Goal: Task Accomplishment & Management: Manage account settings

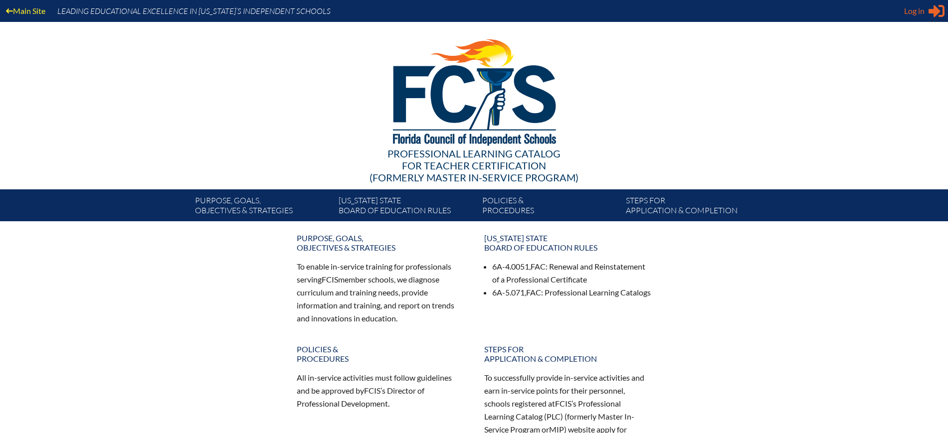
type input "[EMAIL_ADDRESS][DOMAIN_NAME]"
click at [923, 9] on span "Log in" at bounding box center [914, 11] width 20 height 12
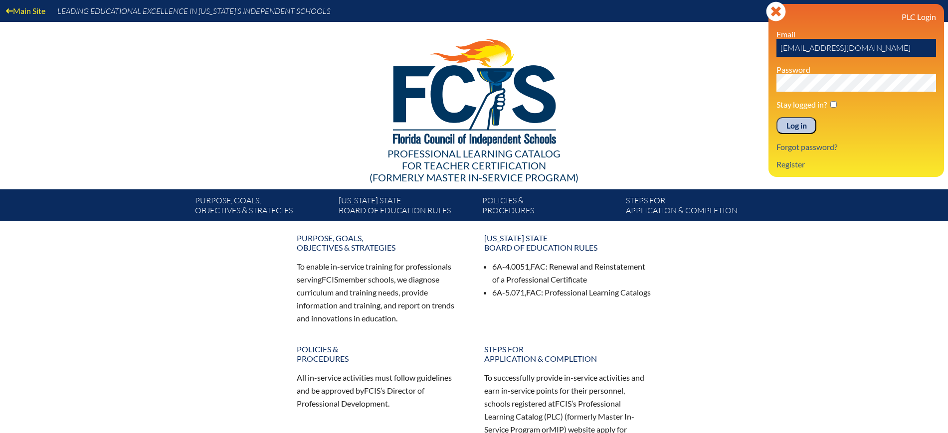
click at [802, 126] on input "Log in" at bounding box center [796, 125] width 40 height 17
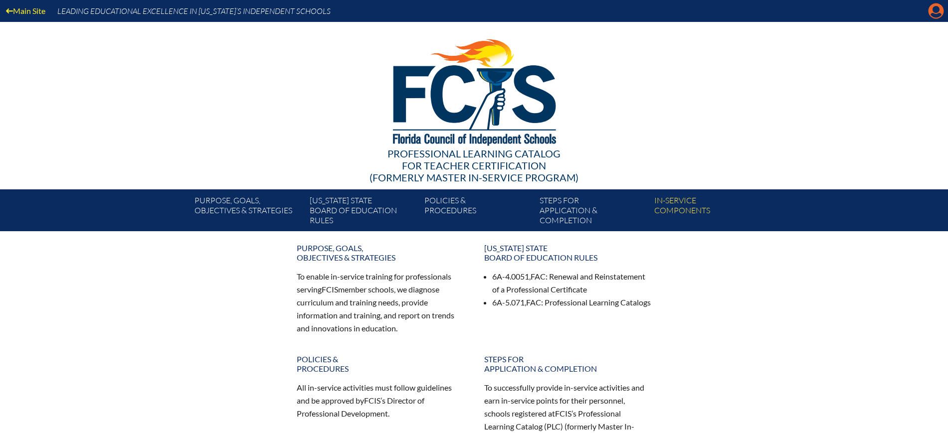
click at [938, 9] on icon "Manage Account" at bounding box center [936, 11] width 16 height 16
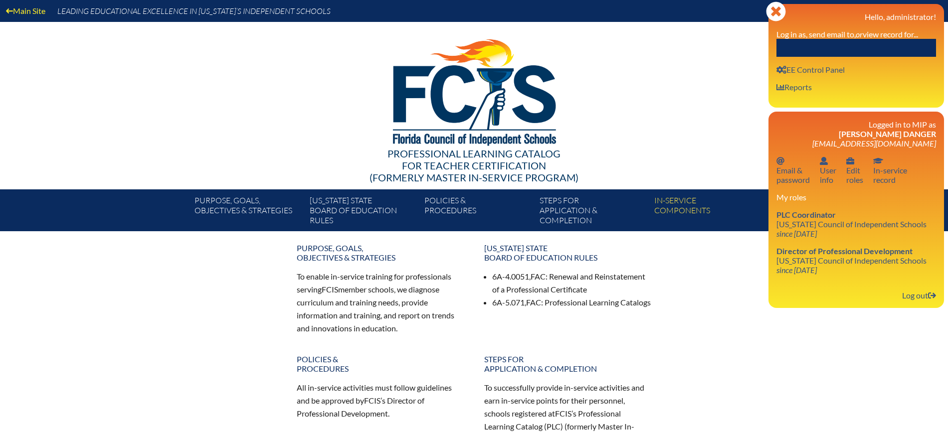
click at [887, 44] on input "text" at bounding box center [856, 48] width 160 height 18
paste input "Linardos"
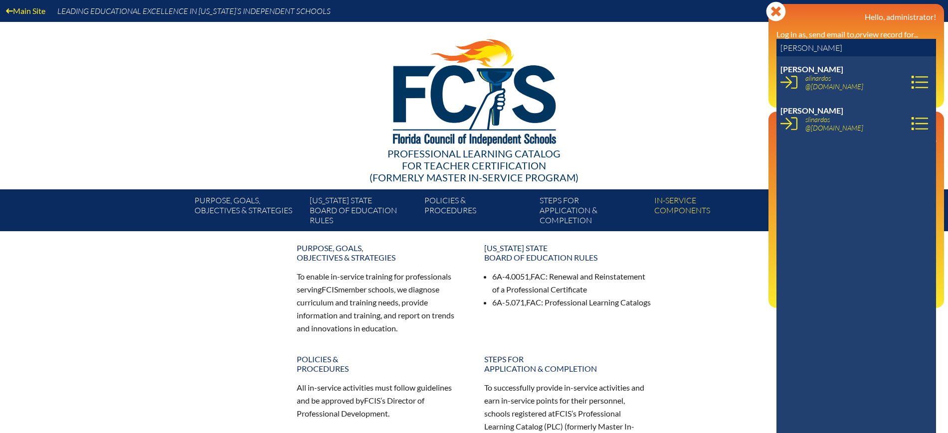
type input "Linardos"
click at [911, 80] on icon at bounding box center [919, 82] width 17 height 17
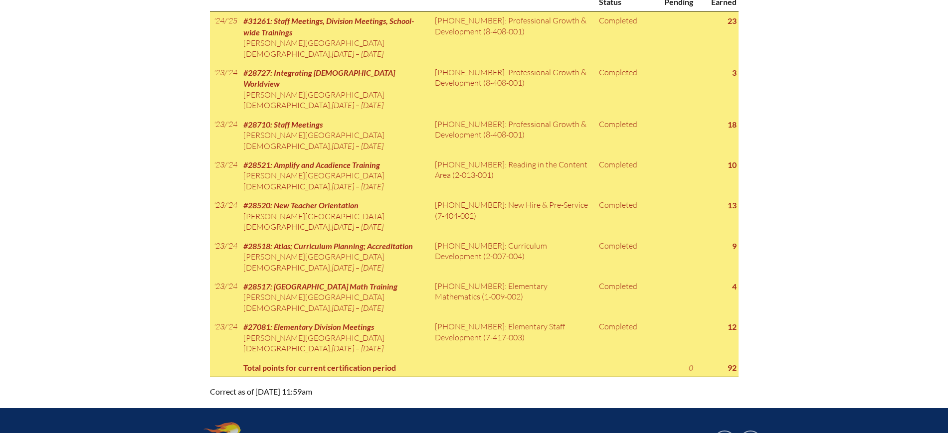
scroll to position [436, 0]
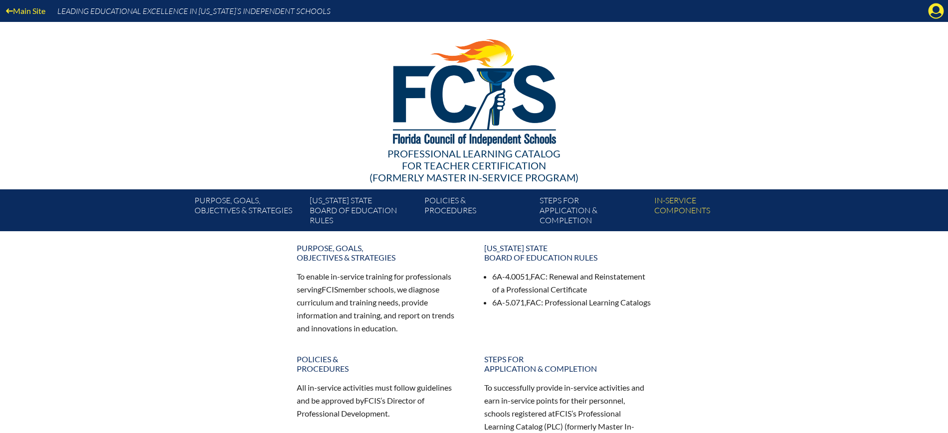
click at [936, 12] on icon "Manage Account" at bounding box center [936, 11] width 16 height 16
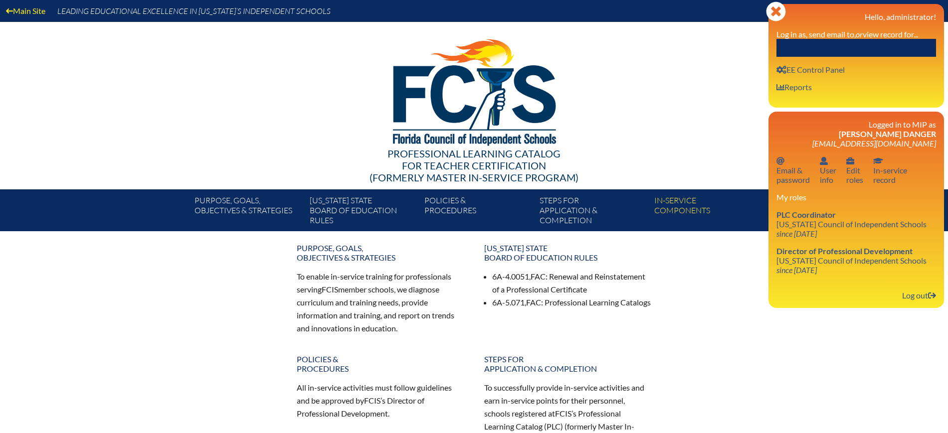
click at [874, 40] on input "text" at bounding box center [856, 48] width 160 height 18
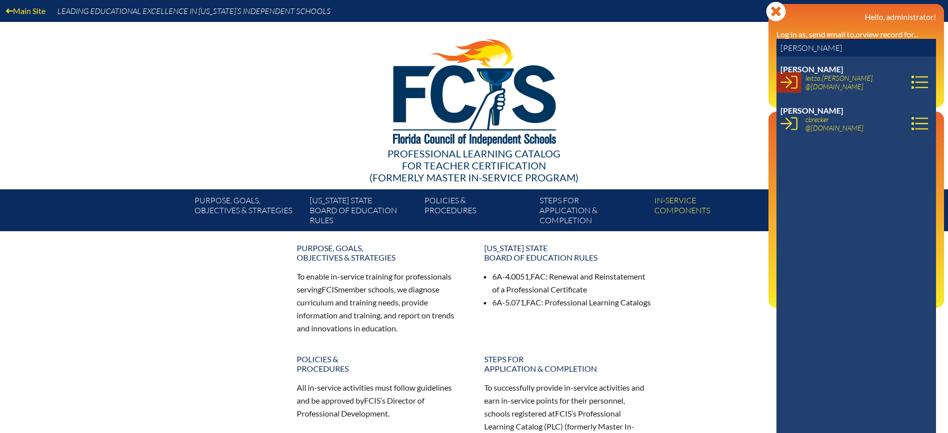
type input "[PERSON_NAME]"
click at [792, 84] on icon at bounding box center [788, 82] width 17 height 17
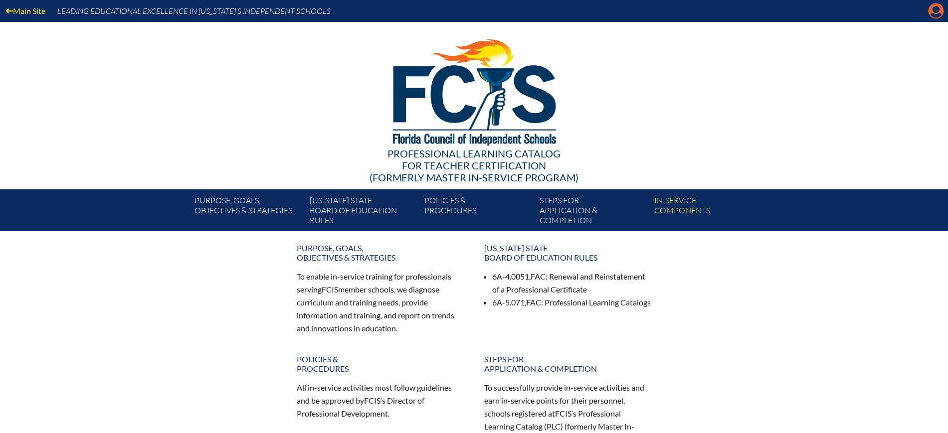
click at [938, 10] on icon "Manage account" at bounding box center [936, 11] width 16 height 16
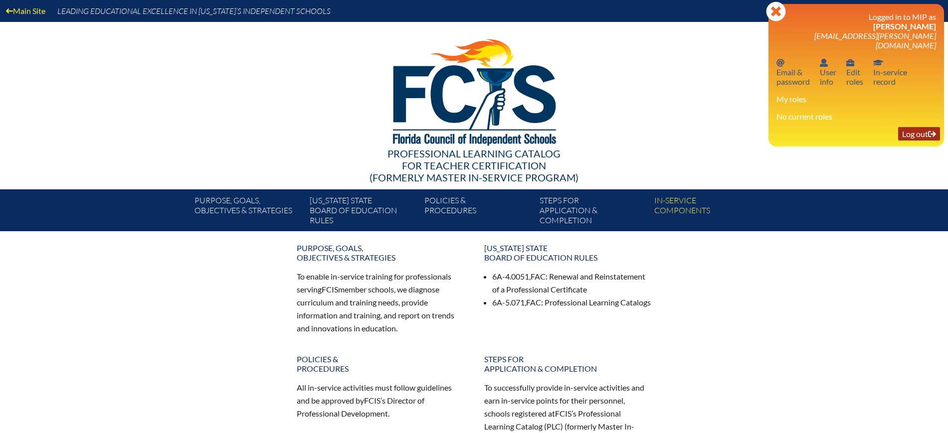
click at [912, 127] on link "Log out Log out" at bounding box center [919, 133] width 42 height 13
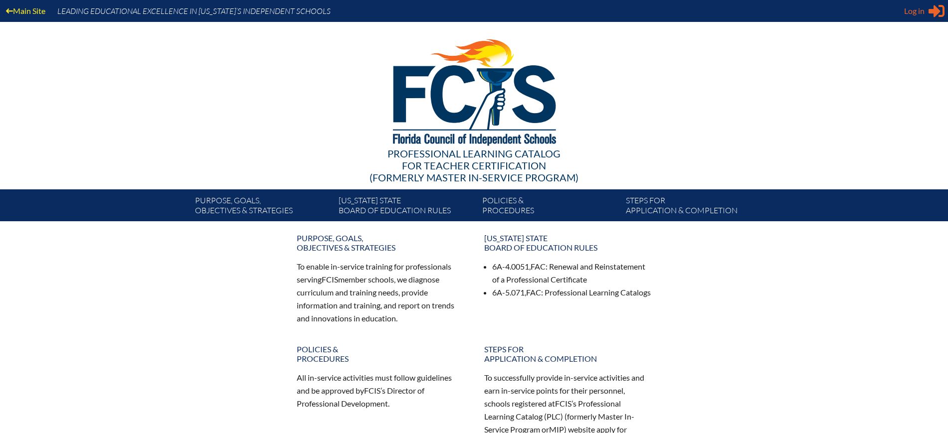
type input "[EMAIL_ADDRESS][DOMAIN_NAME]"
click at [918, 14] on span "Log in" at bounding box center [914, 11] width 20 height 12
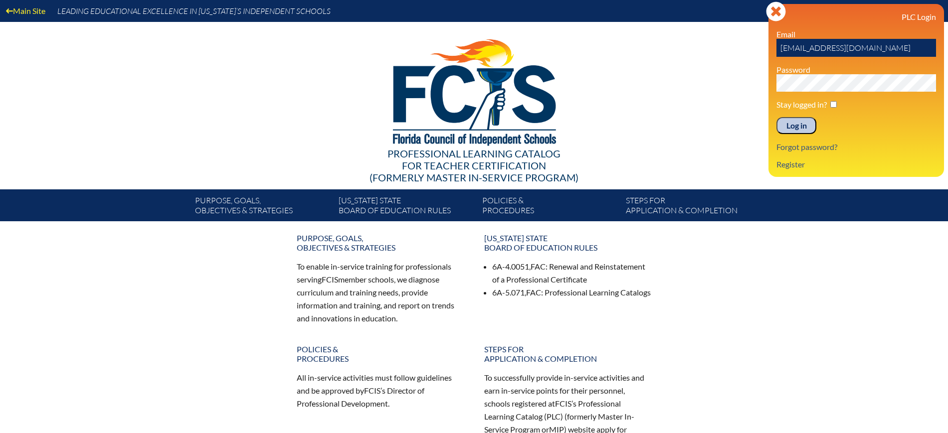
drag, startPoint x: 789, startPoint y: 125, endPoint x: 802, endPoint y: 117, distance: 15.5
click at [789, 126] on input "Log in" at bounding box center [796, 125] width 40 height 17
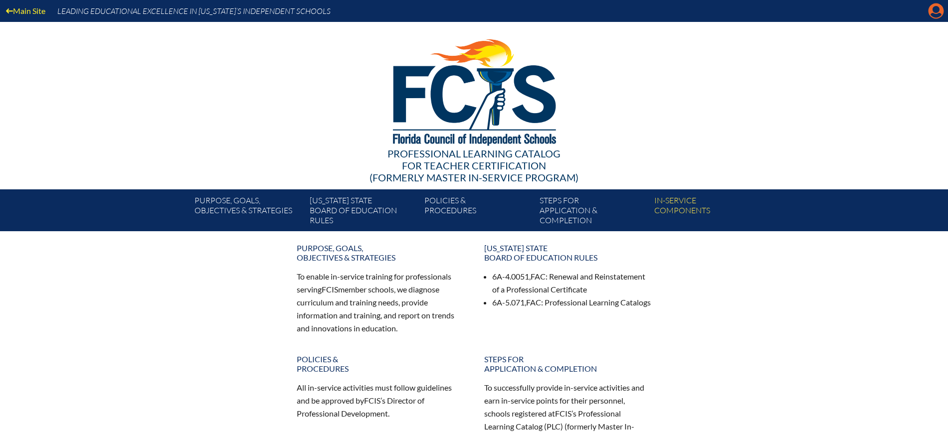
click at [938, 11] on icon "Manage Account" at bounding box center [936, 11] width 16 height 16
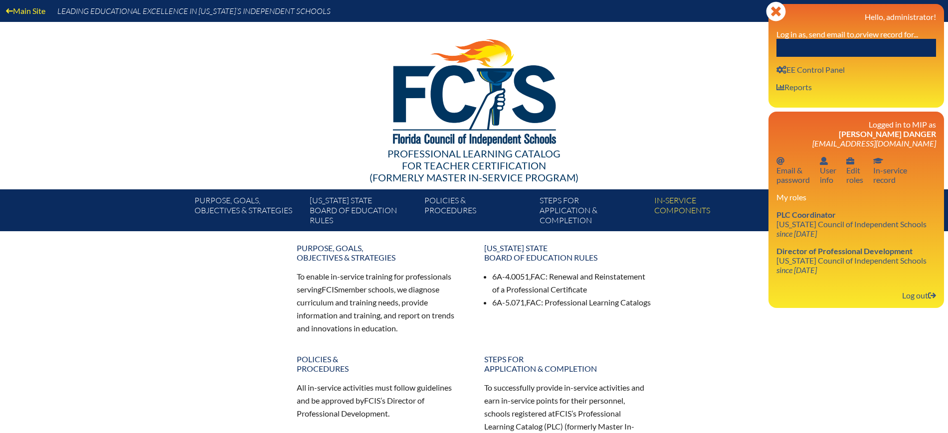
click at [789, 45] on input "text" at bounding box center [856, 48] width 160 height 18
click at [793, 44] on input "text" at bounding box center [856, 48] width 160 height 18
paste input "aburchett@seacrest.org"
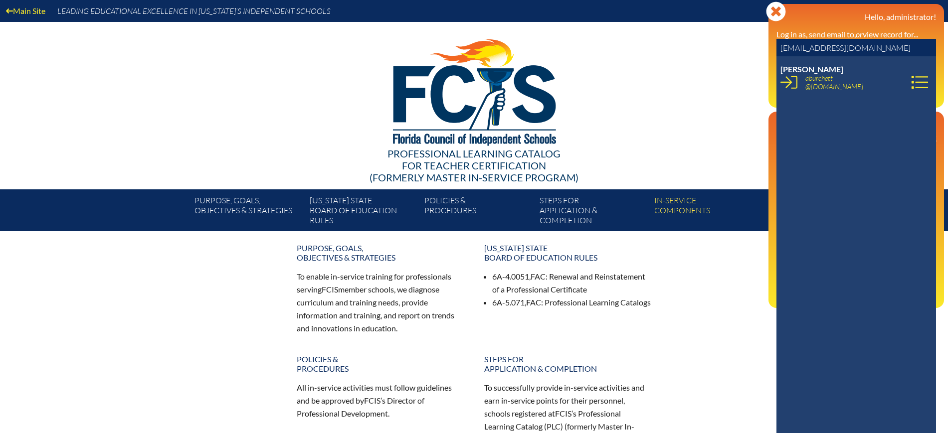
drag, startPoint x: 875, startPoint y: 44, endPoint x: 764, endPoint y: 39, distance: 110.8
click at [764, 39] on div "Main Site Leading Educational Excellence in Florida’s Independent Schools Profe…" at bounding box center [474, 115] width 948 height 231
paste input "sbreckell"
type input "sbreckell@seacrest.org"
click at [718, 52] on div at bounding box center [474, 91] width 574 height 138
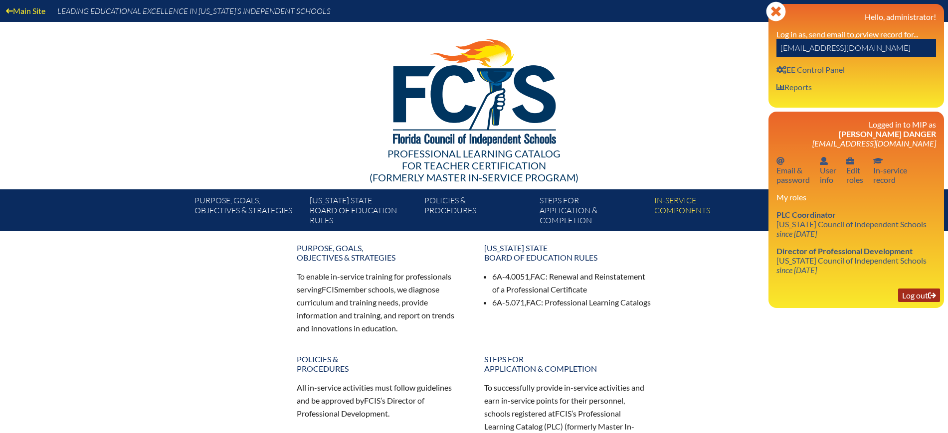
click at [919, 300] on link "Log out Log out" at bounding box center [919, 295] width 42 height 13
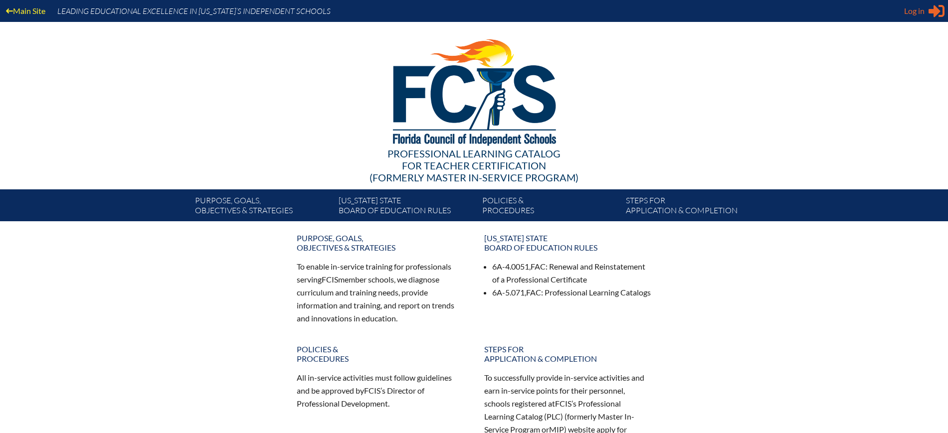
type input "[EMAIL_ADDRESS][DOMAIN_NAME]"
click at [911, 15] on span "Log in" at bounding box center [914, 11] width 20 height 12
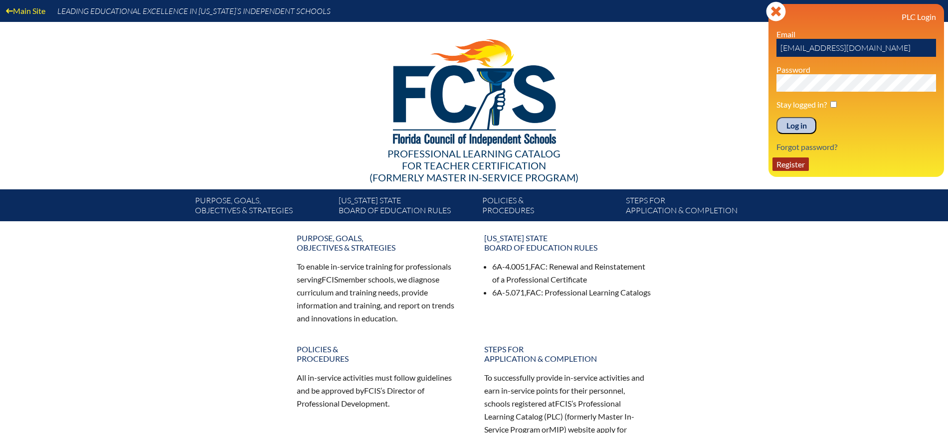
click at [789, 166] on link "Register" at bounding box center [790, 164] width 36 height 13
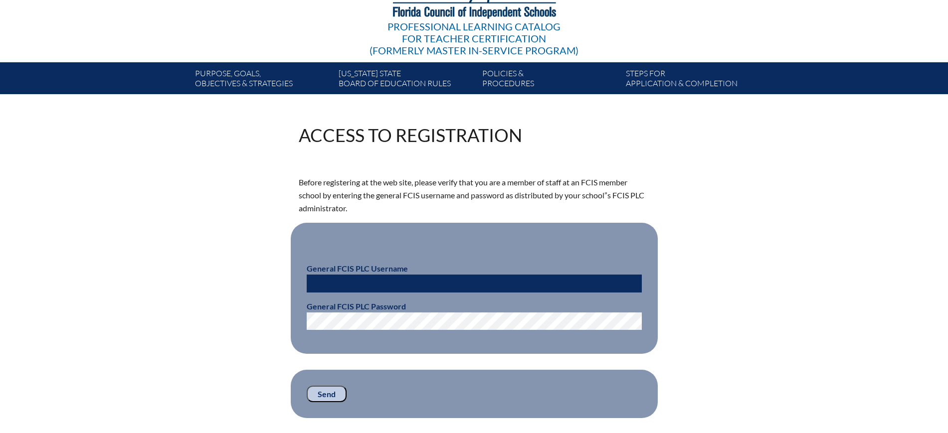
scroll to position [187, 0]
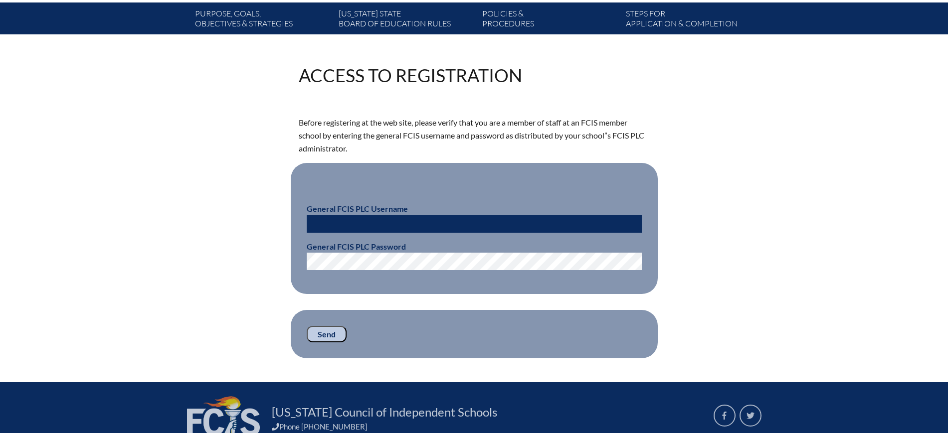
type input "[EMAIL_ADDRESS][DOMAIN_NAME]"
drag, startPoint x: 386, startPoint y: 219, endPoint x: 257, endPoint y: 215, distance: 129.7
click at [257, 215] on div "Access to Registration Before registering at the web site, please verify that y…" at bounding box center [474, 212] width 561 height 292
type input "fcismember"
click at [270, 260] on div "Access to Registration Before registering at the web site, please verify that y…" at bounding box center [474, 212] width 561 height 292
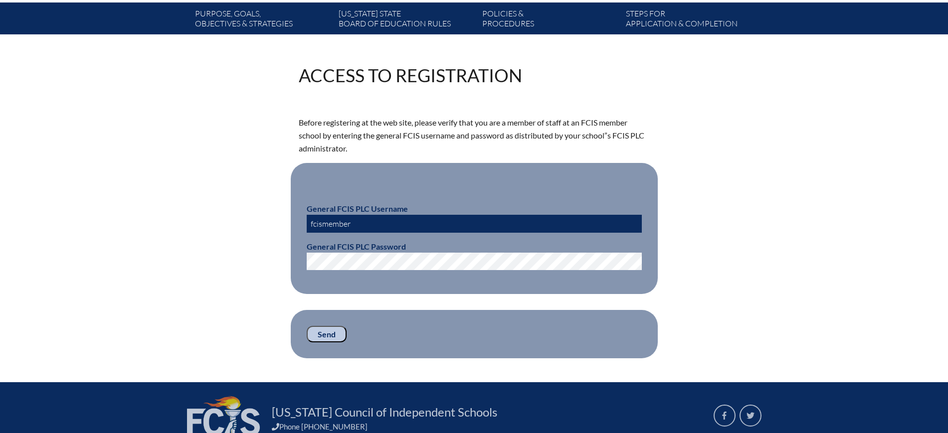
click at [326, 329] on input "Send" at bounding box center [327, 334] width 40 height 17
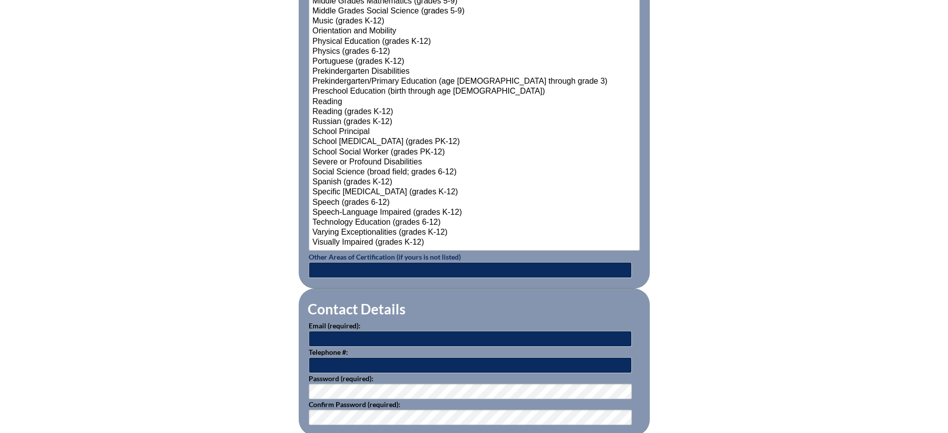
scroll to position [1247, 0]
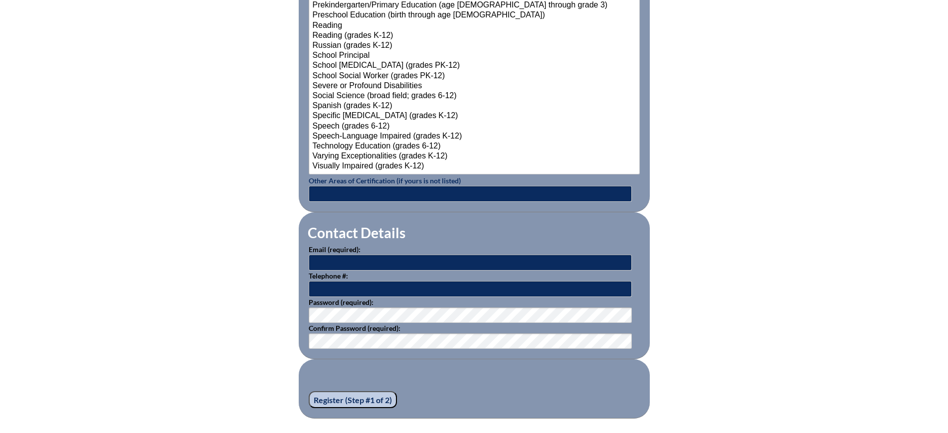
type input "[EMAIL_ADDRESS][DOMAIN_NAME]"
drag, startPoint x: 372, startPoint y: 257, endPoint x: 281, endPoint y: 255, distance: 91.3
paste input "sbreckell@seacrest"
type input "sbreckell@seacrest.org"
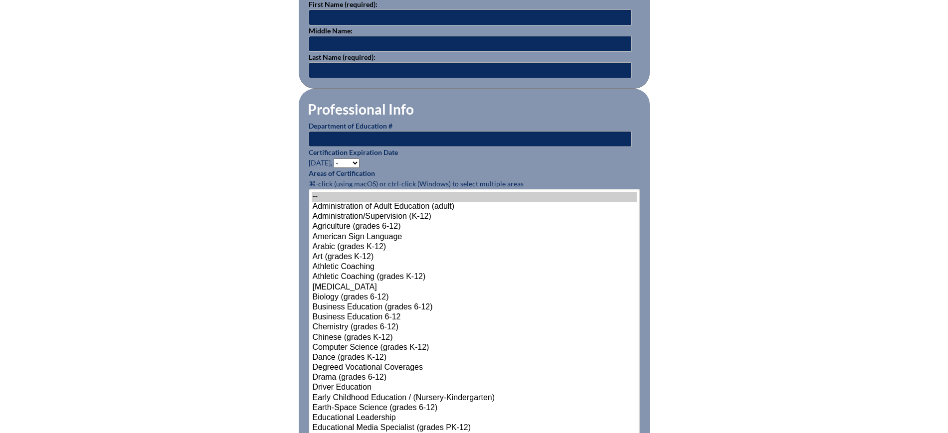
scroll to position [312, 0]
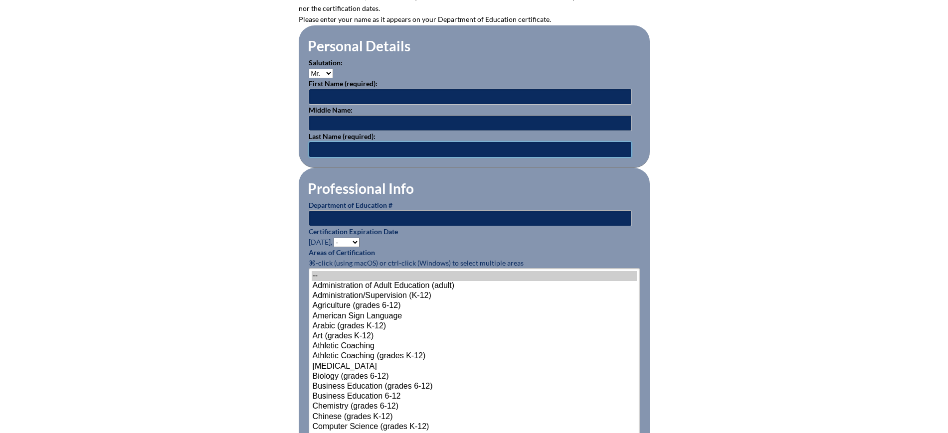
click at [361, 142] on input "text" at bounding box center [470, 150] width 323 height 16
paste input "sbreckell@seacrest.org"
click at [317, 148] on input "sbreckell@seacrest.org" at bounding box center [470, 150] width 323 height 16
drag, startPoint x: 409, startPoint y: 140, endPoint x: 343, endPoint y: 141, distance: 66.3
click at [343, 142] on input "Breckell@seacrest.org" at bounding box center [470, 150] width 323 height 16
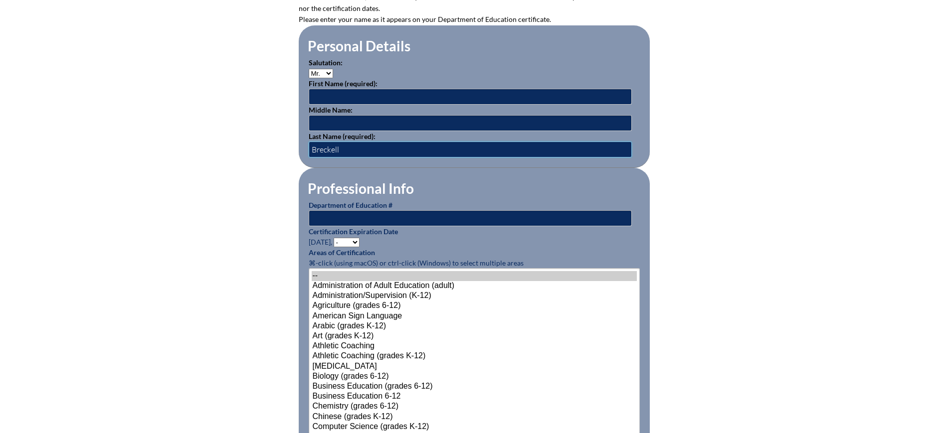
type input "Breckell"
click at [366, 91] on input "text" at bounding box center [470, 97] width 323 height 16
type input "Stacey"
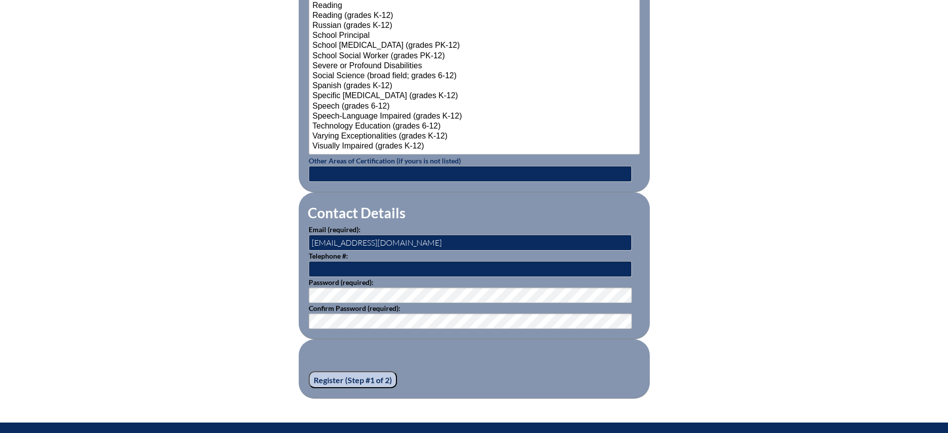
scroll to position [1371, 0]
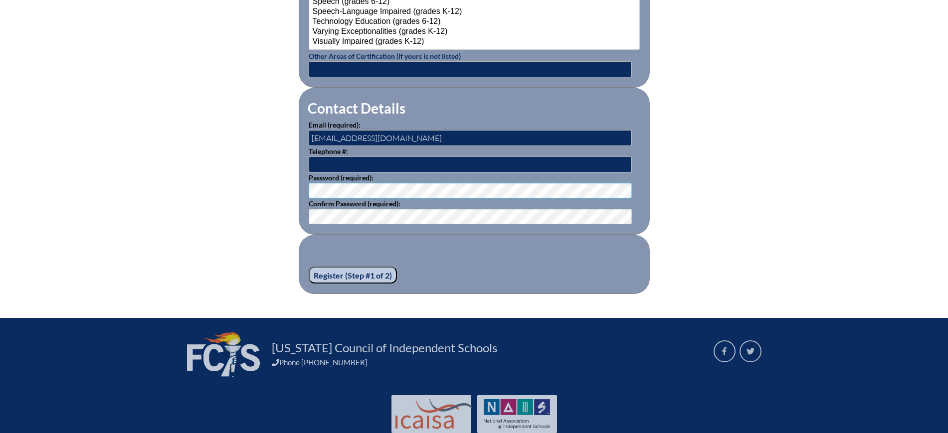
click at [350, 267] on input "Register (Step #1 of 2)" at bounding box center [353, 275] width 88 height 17
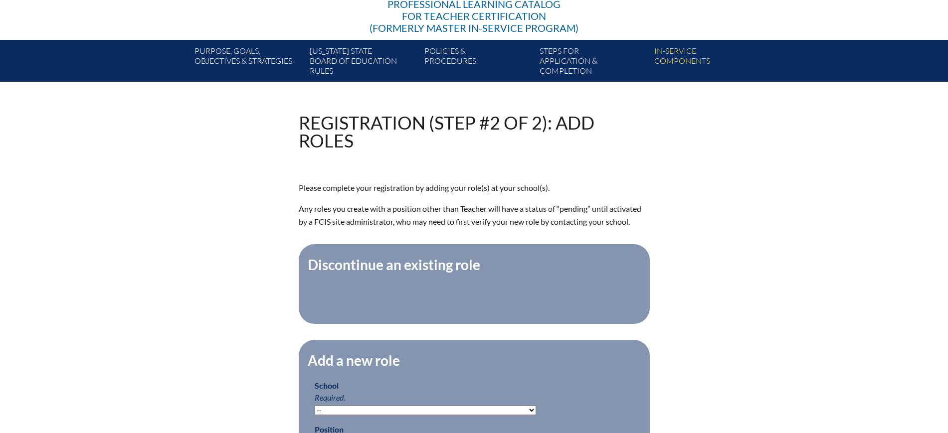
scroll to position [312, 0]
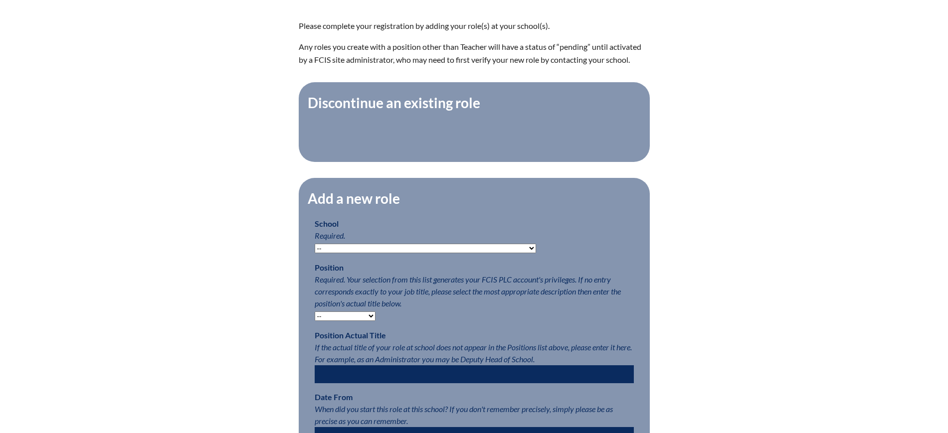
click at [456, 252] on select "-- [MEDICAL_DATA] Inspired Academy Academy at [GEOGRAPHIC_DATA] Academy at the …" at bounding box center [425, 248] width 221 height 9
select select "20337"
click at [315, 251] on select "-- [MEDICAL_DATA] Inspired Academy Academy at [GEOGRAPHIC_DATA] Academy at the …" at bounding box center [425, 248] width 221 height 9
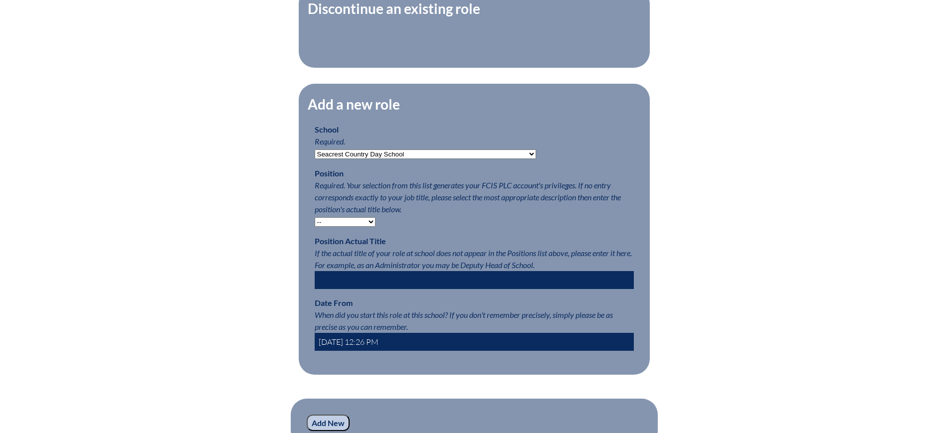
scroll to position [561, 0]
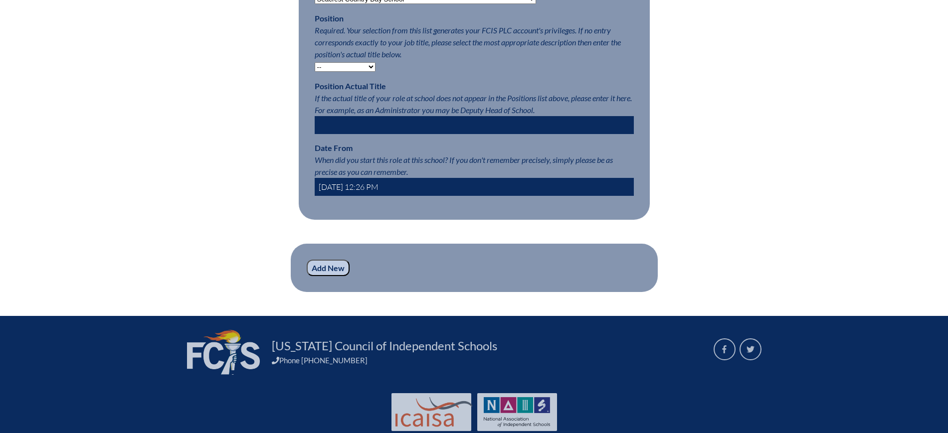
click at [342, 71] on select "-- Teacher PLC Coordinator Head of School Administrator" at bounding box center [345, 66] width 61 height 9
select select "15563"
click at [315, 69] on select "-- Teacher PLC Coordinator Head of School Administrator" at bounding box center [345, 66] width 61 height 9
click at [330, 193] on input "[DATE] 12:26 PM" at bounding box center [474, 187] width 319 height 18
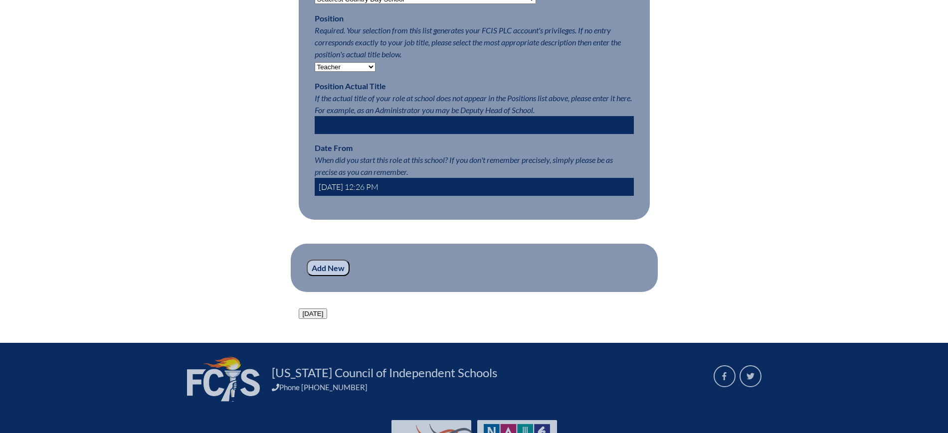
click at [333, 196] on input "[DATE] 12:26 PM" at bounding box center [474, 187] width 319 height 18
type input "2024-09-16 12:26 PM"
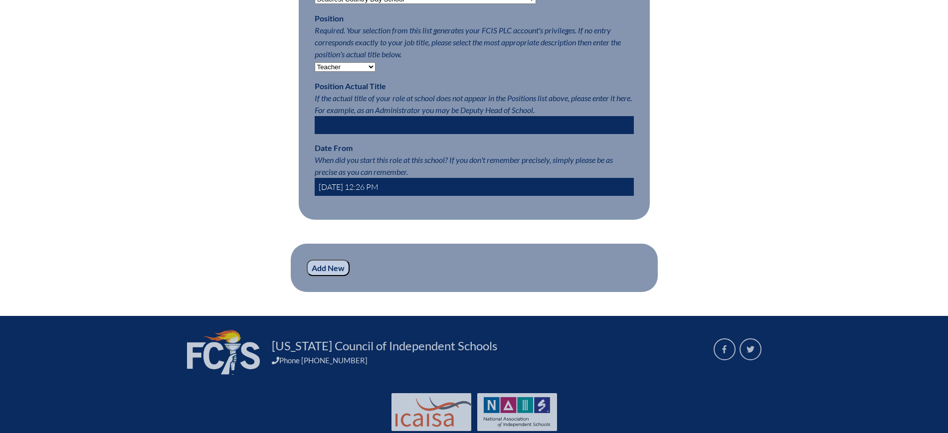
click at [330, 277] on input "Add New" at bounding box center [328, 268] width 43 height 17
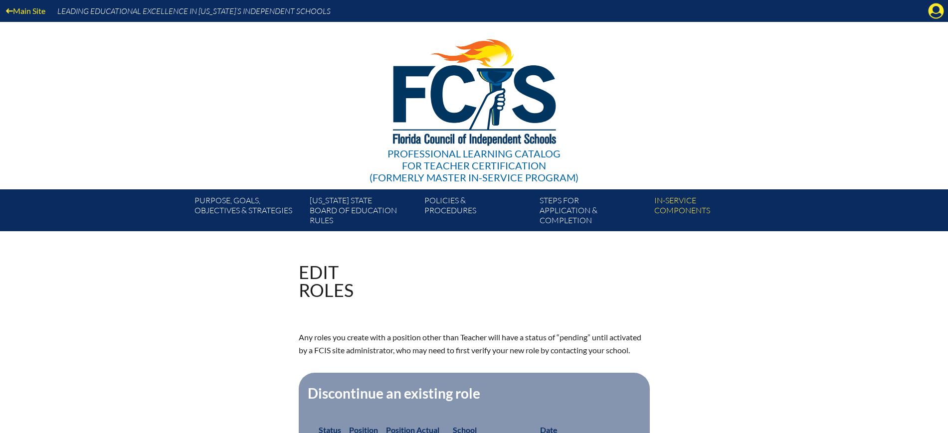
drag, startPoint x: 939, startPoint y: 8, endPoint x: 934, endPoint y: 13, distance: 7.4
click at [939, 8] on icon "Manage account" at bounding box center [936, 11] width 16 height 16
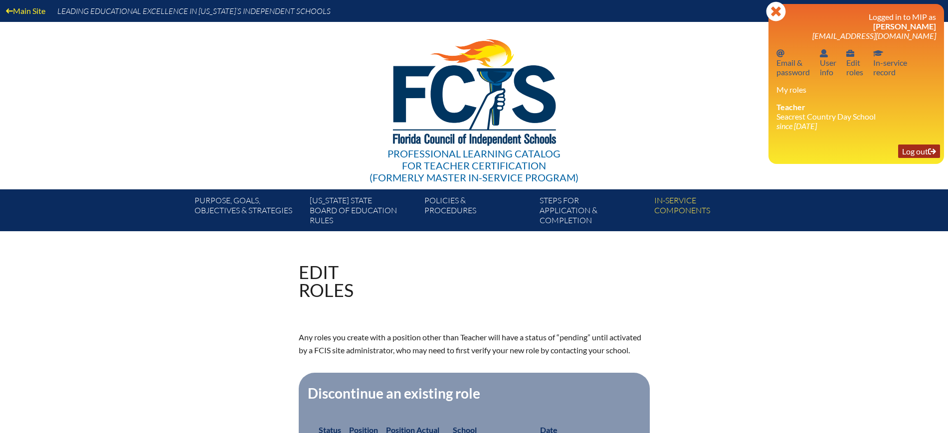
click at [915, 146] on link "Log out Log out" at bounding box center [919, 151] width 42 height 13
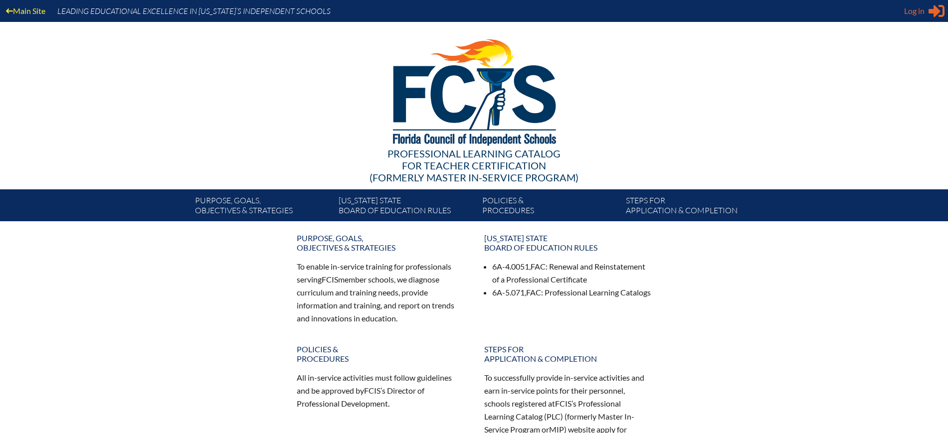
type input "[EMAIL_ADDRESS][DOMAIN_NAME]"
click at [906, 9] on span "Log in" at bounding box center [914, 11] width 20 height 12
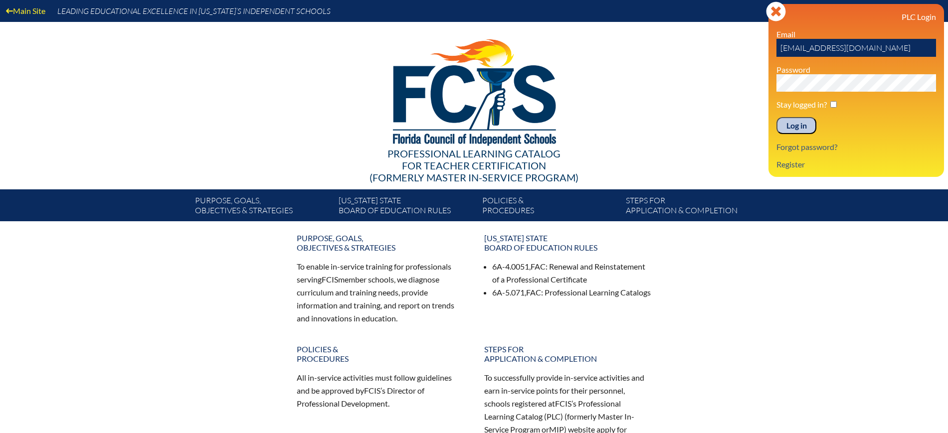
click at [795, 119] on input "Log in" at bounding box center [796, 125] width 40 height 17
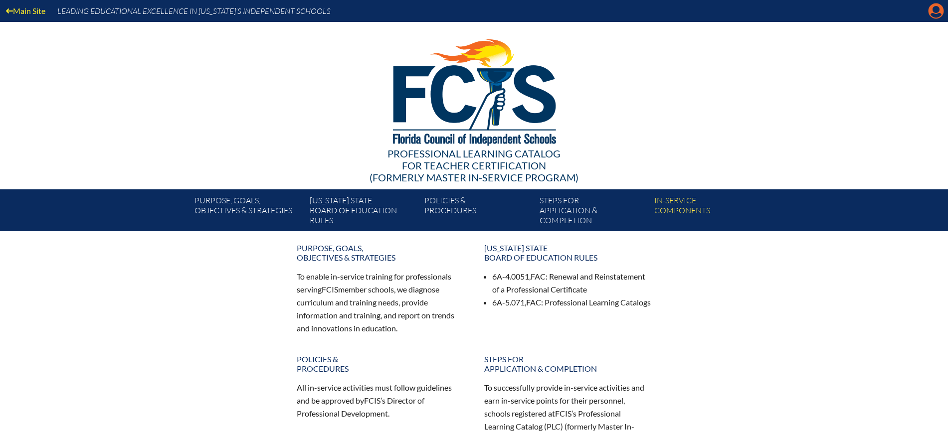
click at [942, 7] on icon at bounding box center [936, 10] width 15 height 15
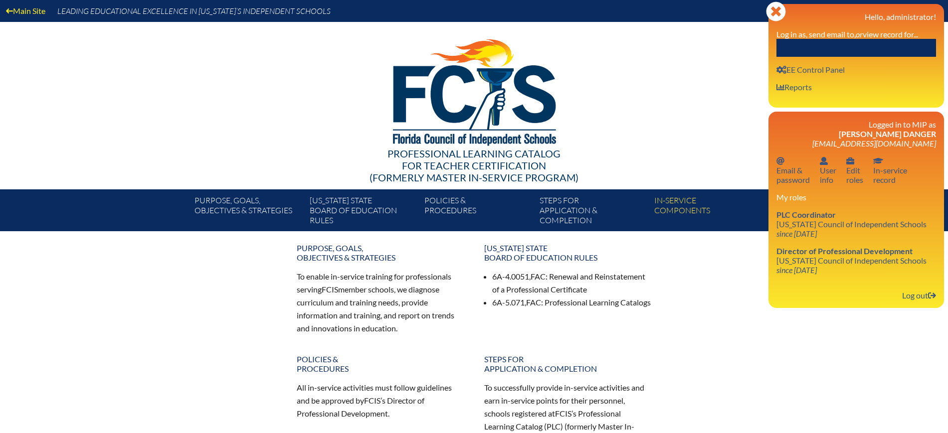
click at [879, 50] on input "text" at bounding box center [856, 48] width 160 height 18
paste input "[EMAIL_ADDRESS][DOMAIN_NAME]"
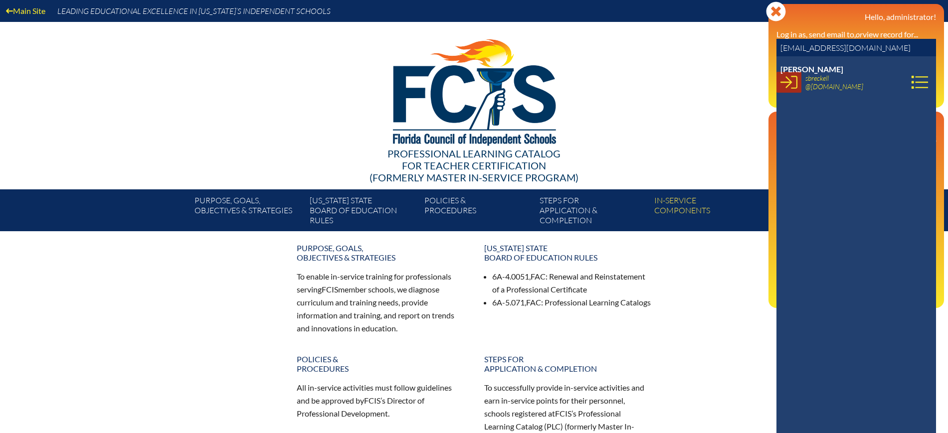
type input "[EMAIL_ADDRESS][DOMAIN_NAME]"
click at [786, 85] on icon at bounding box center [788, 82] width 17 height 17
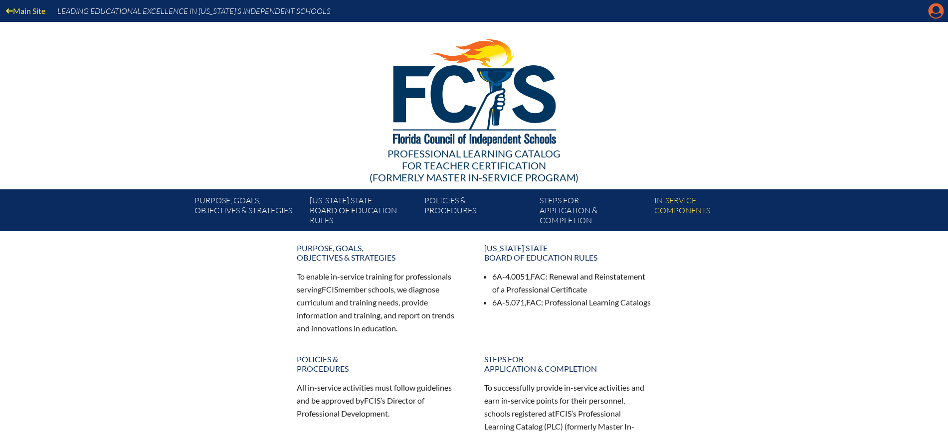
click at [938, 11] on icon "Manage account" at bounding box center [936, 11] width 16 height 16
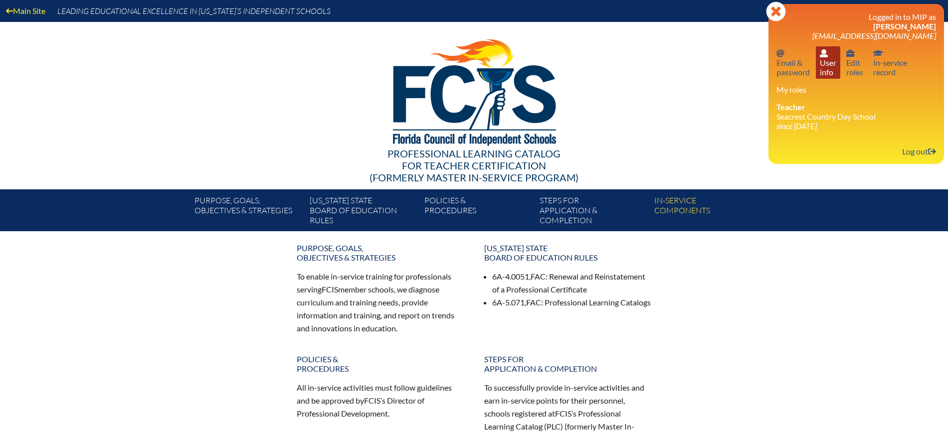
click at [830, 74] on link "User info User info" at bounding box center [828, 62] width 24 height 32
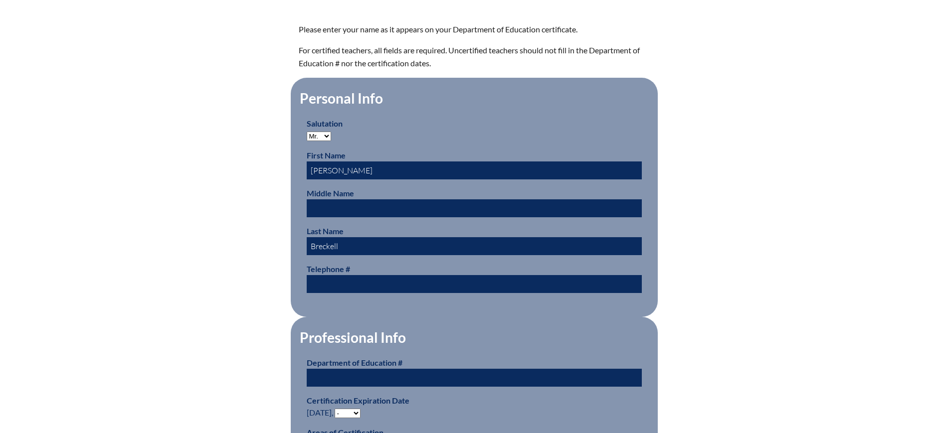
scroll to position [374, 0]
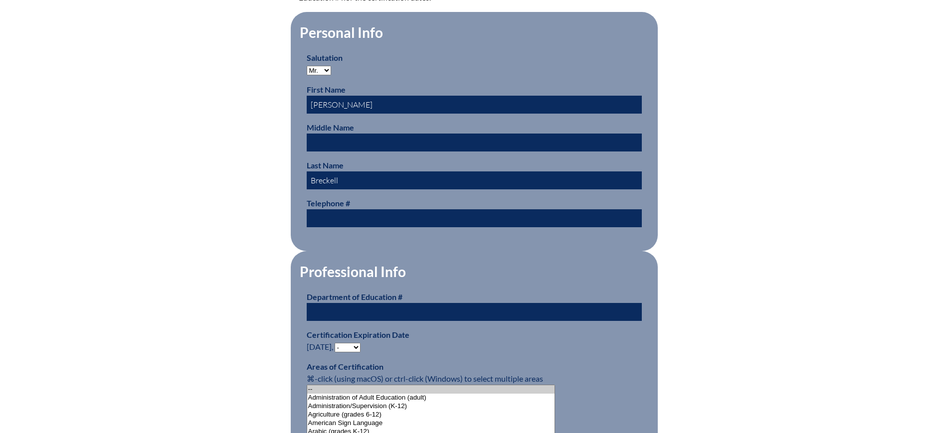
click at [397, 308] on input "text" at bounding box center [474, 312] width 335 height 18
paste input "783800"
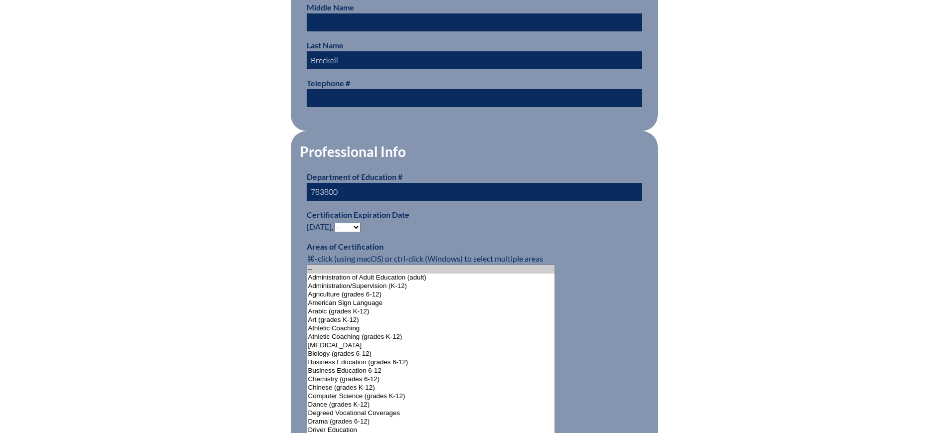
scroll to position [499, 0]
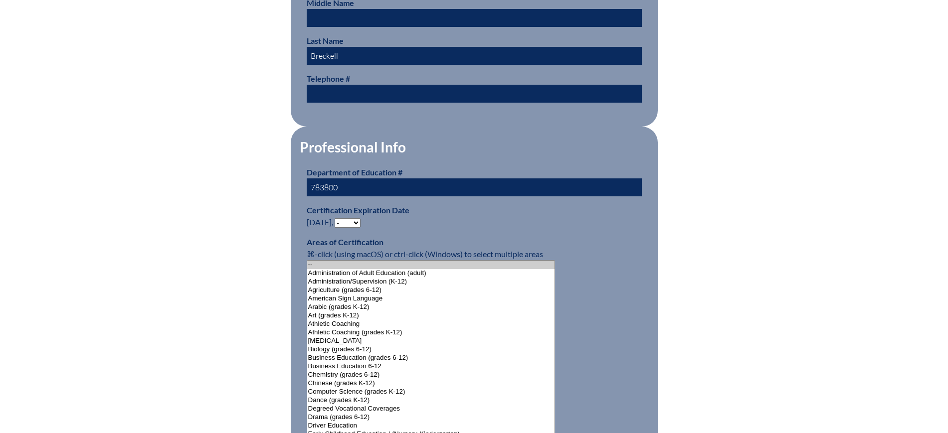
type input "783800"
click at [353, 218] on select "- 2031 2030 2029 2028 2027 2026 2025 2024 2023 2022 2021 2020 2019 2018 2017 20…" at bounding box center [348, 222] width 26 height 9
select select "2026"
click at [337, 218] on select "- 2031 2030 2029 2028 2027 2026 2025 2024 2023 2022 2021 2020 2019 2018 2017 20…" at bounding box center [348, 222] width 26 height 9
click at [244, 221] on div "User Info Please enter your name as it appears on your Department of Education …" at bounding box center [474, 429] width 561 height 1328
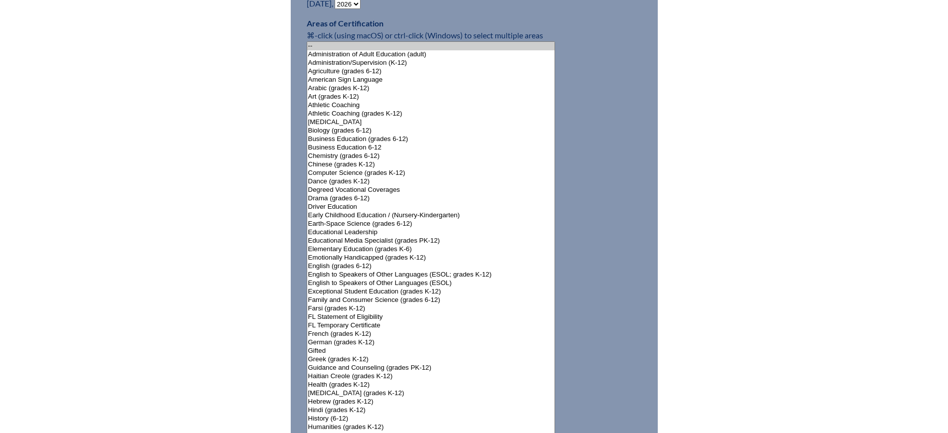
scroll to position [748, 0]
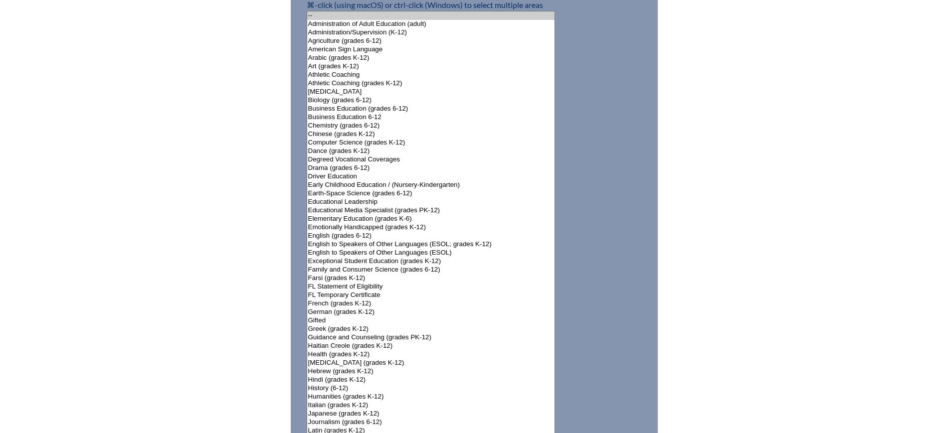
select select"]"] "15131"
click at [365, 213] on select"]"] "-- Administration of Adult Education (adult) Administration/Supervision (K-12) …" at bounding box center [431, 363] width 249 height 705
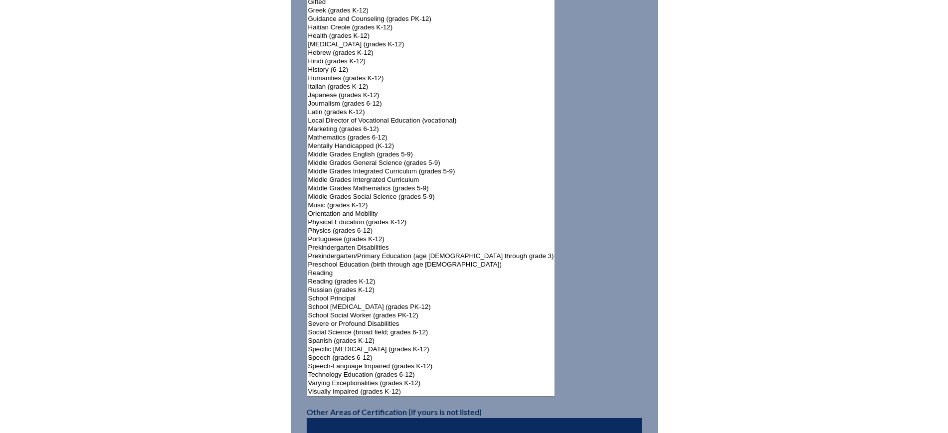
scroll to position [1316, 0]
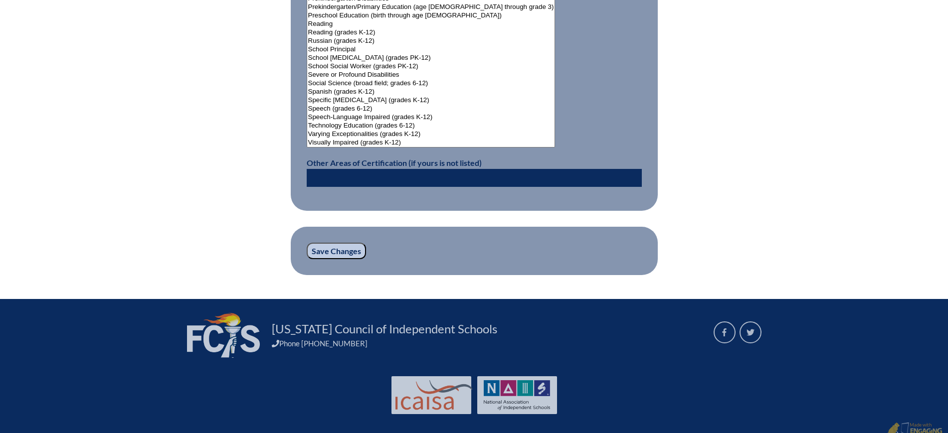
click at [380, 171] on input "text" at bounding box center [474, 178] width 335 height 18
paste input "Mathematics"
type input "Mathematics (Grades 5-9)"
click at [356, 245] on input "Save Changes" at bounding box center [336, 251] width 59 height 17
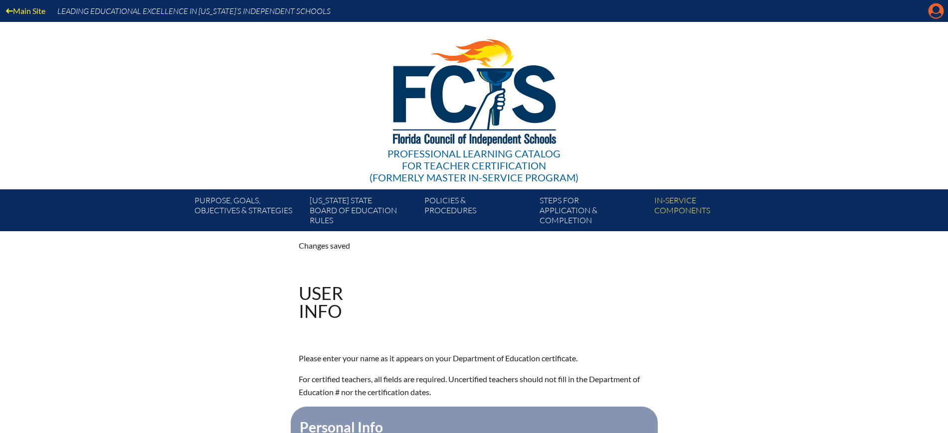
click at [941, 7] on icon at bounding box center [936, 10] width 15 height 15
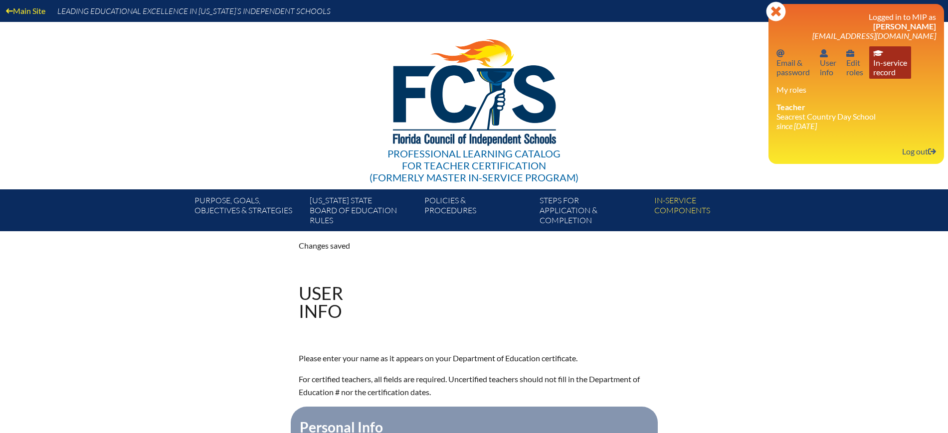
click at [884, 59] on link "In-service record In-service record" at bounding box center [890, 62] width 42 height 32
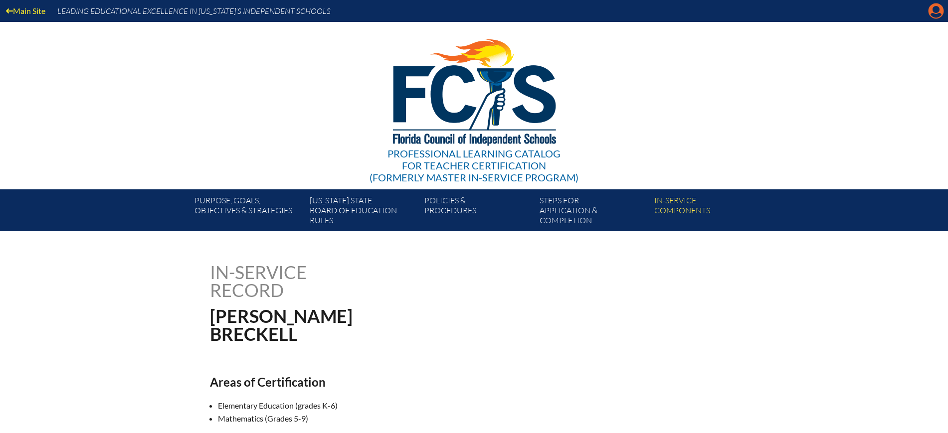
click at [936, 20] on div "Main Site Leading Educational Excellence in [US_STATE]’s Independent Schools" at bounding box center [474, 11] width 948 height 22
click at [935, 14] on icon "Manage account" at bounding box center [936, 11] width 16 height 16
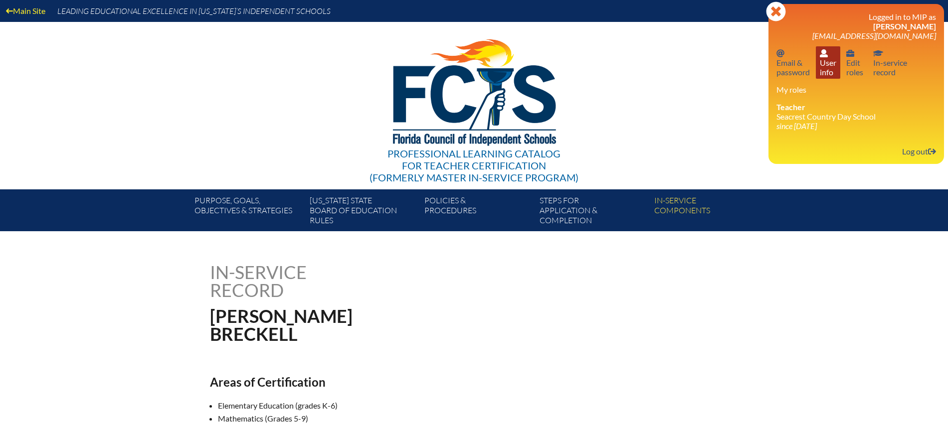
click at [824, 73] on link "User info User info" at bounding box center [828, 62] width 24 height 32
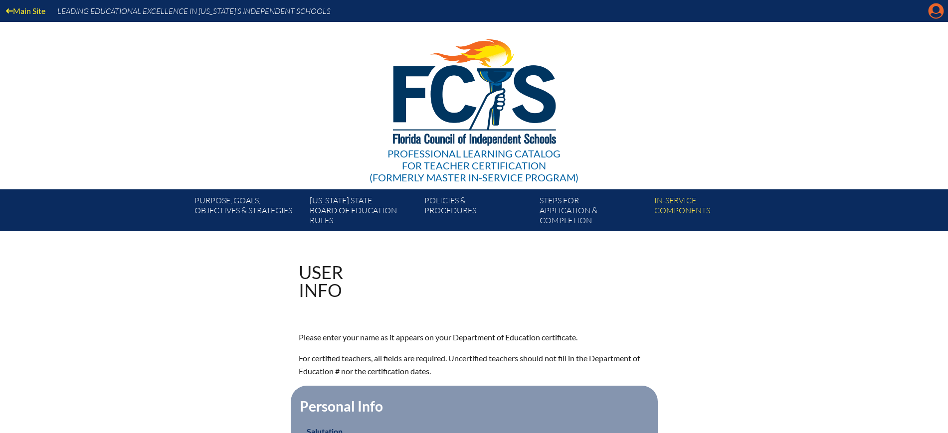
click at [938, 13] on icon "Manage account" at bounding box center [936, 11] width 16 height 16
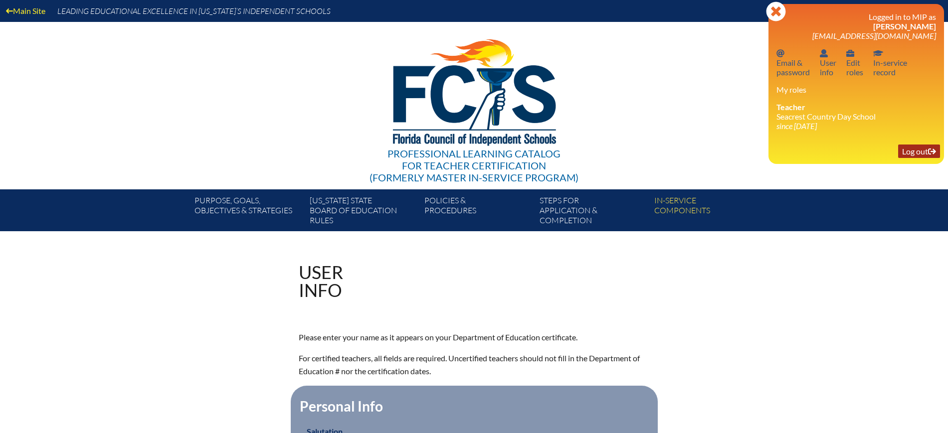
click at [909, 156] on link "Log out Log out" at bounding box center [919, 151] width 42 height 13
